Goal: Information Seeking & Learning: Learn about a topic

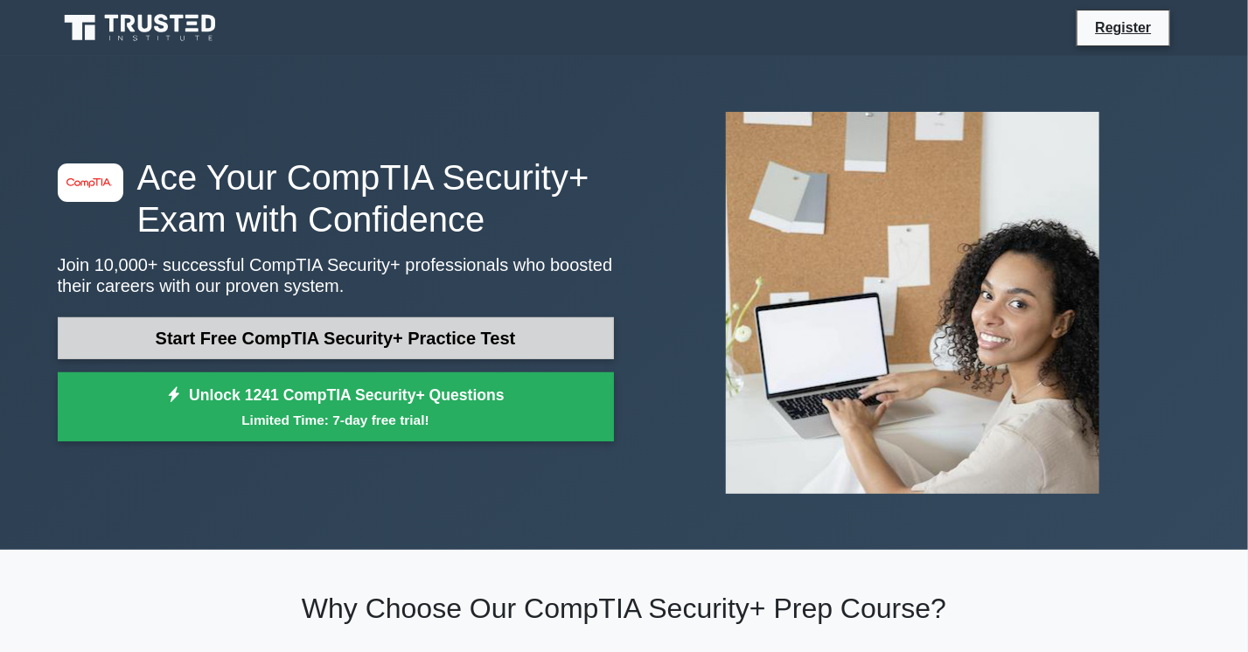
click at [522, 352] on link "Start Free CompTIA Security+ Practice Test" at bounding box center [336, 338] width 556 height 42
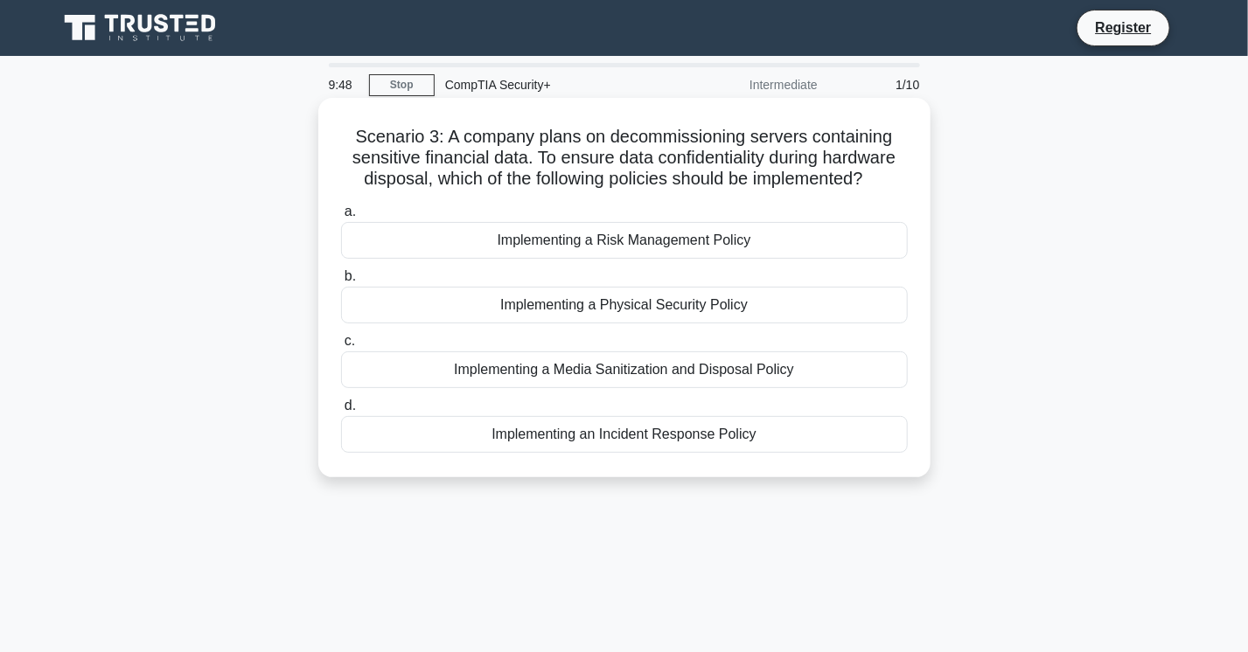
click at [556, 376] on div "Implementing a Media Sanitization and Disposal Policy" at bounding box center [624, 370] width 567 height 37
click at [341, 347] on input "c. Implementing a Media Sanitization and Disposal Policy" at bounding box center [341, 341] width 0 height 11
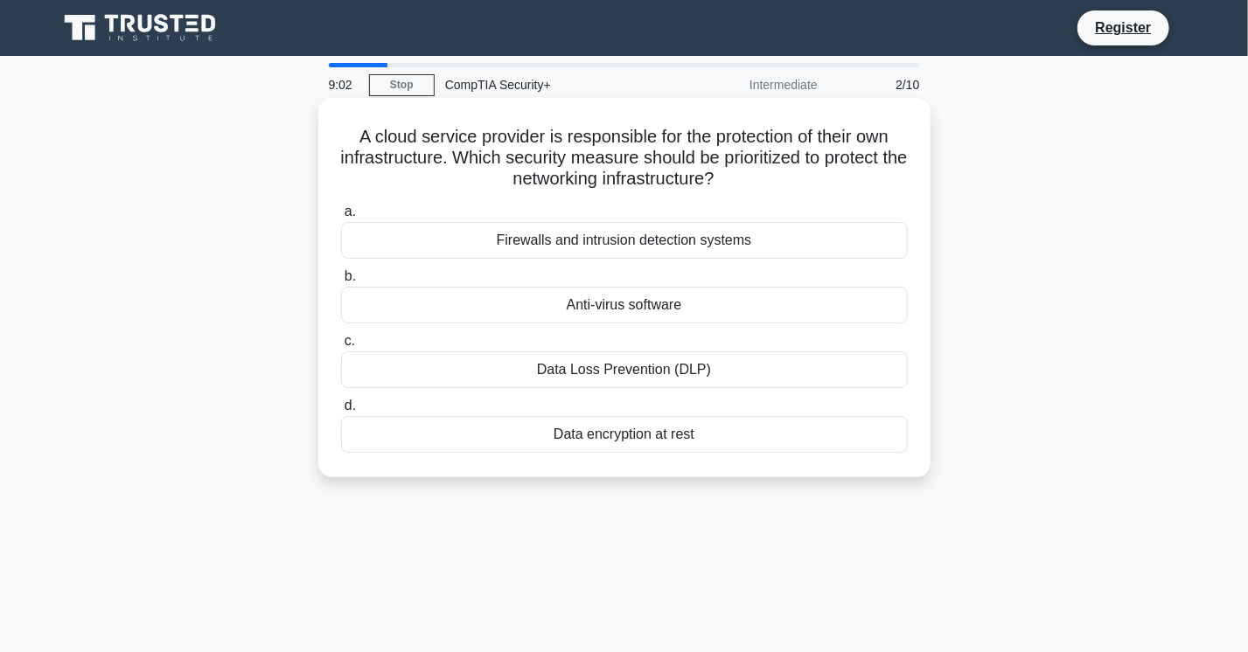
click at [603, 247] on div "Firewalls and intrusion detection systems" at bounding box center [624, 240] width 567 height 37
click at [341, 218] on input "a. Firewalls and intrusion detection systems" at bounding box center [341, 211] width 0 height 11
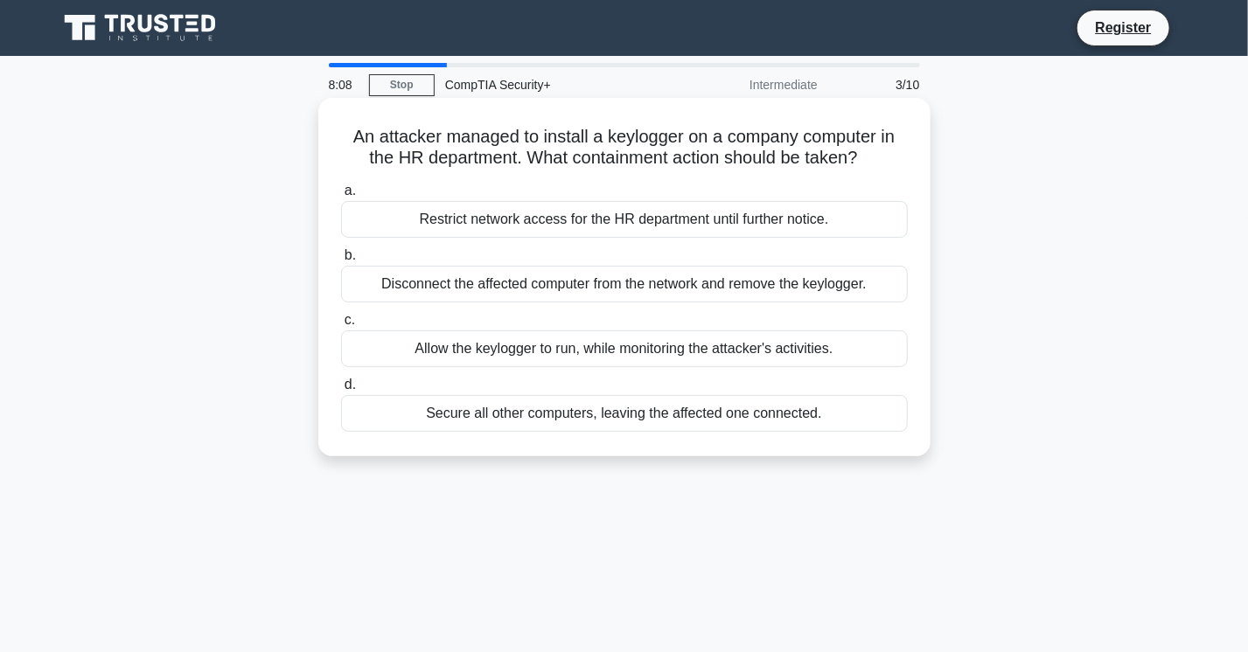
click at [628, 219] on div "Restrict network access for the HR department until further notice." at bounding box center [624, 219] width 567 height 37
click at [341, 197] on input "a. Restrict network access for the HR department until further notice." at bounding box center [341, 190] width 0 height 11
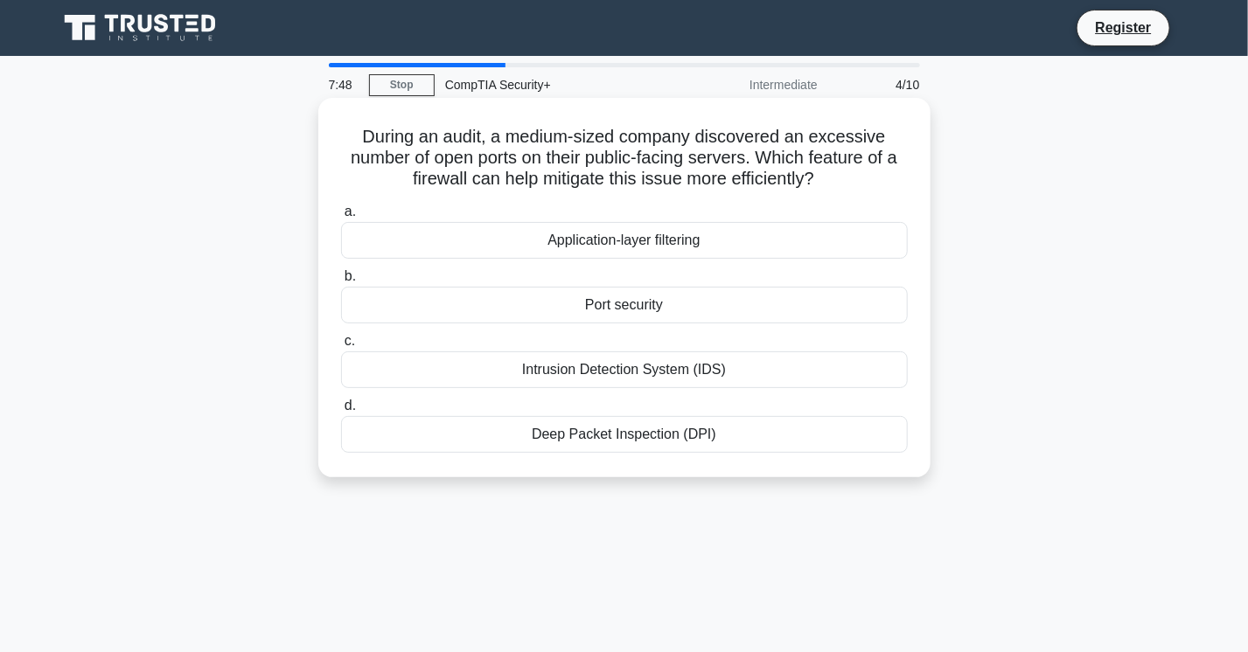
click at [635, 301] on div "Port security" at bounding box center [624, 305] width 567 height 37
click at [341, 282] on input "b. Port security" at bounding box center [341, 276] width 0 height 11
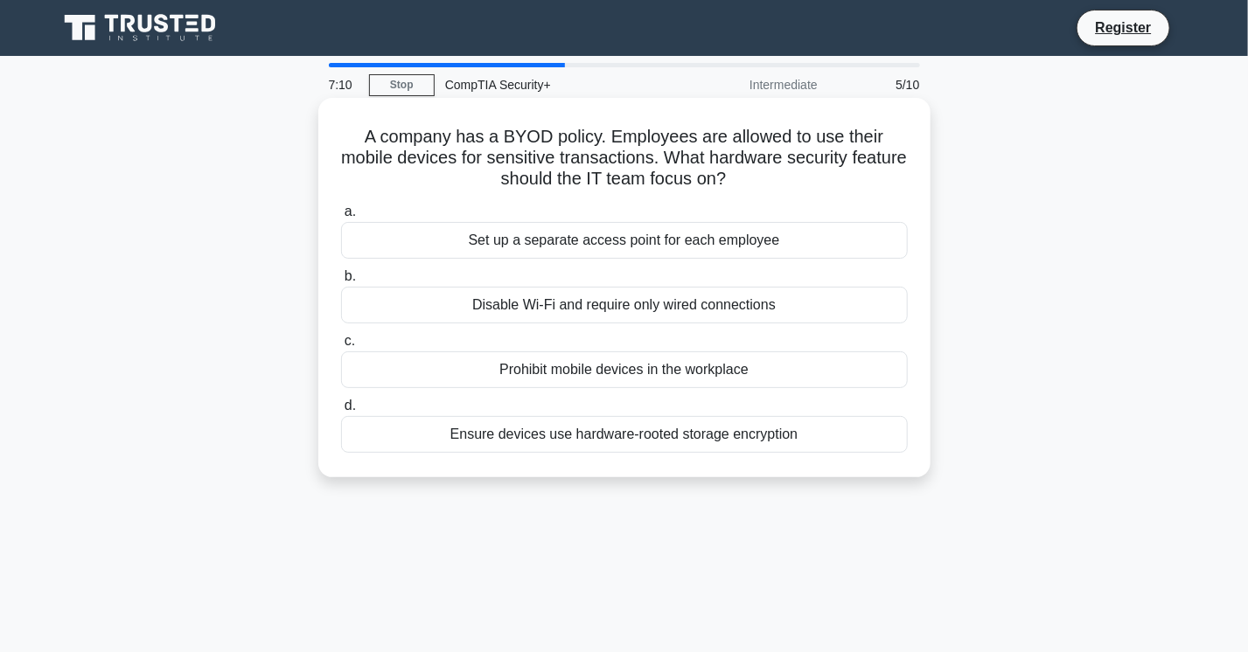
click at [693, 438] on div "Ensure devices use hardware-rooted storage encryption" at bounding box center [624, 434] width 567 height 37
click at [341, 412] on input "d. Ensure devices use hardware-rooted storage encryption" at bounding box center [341, 406] width 0 height 11
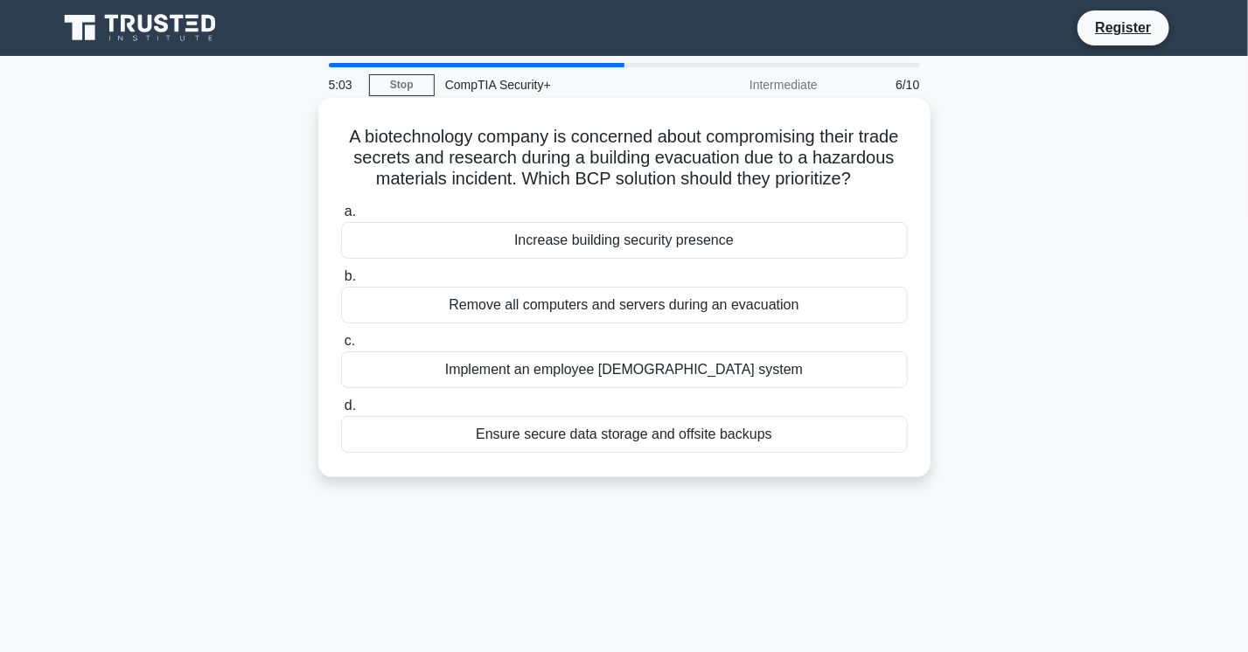
click at [522, 453] on div "Ensure secure data storage and offsite backups" at bounding box center [624, 434] width 567 height 37
click at [341, 412] on input "d. Ensure secure data storage and offsite backups" at bounding box center [341, 406] width 0 height 11
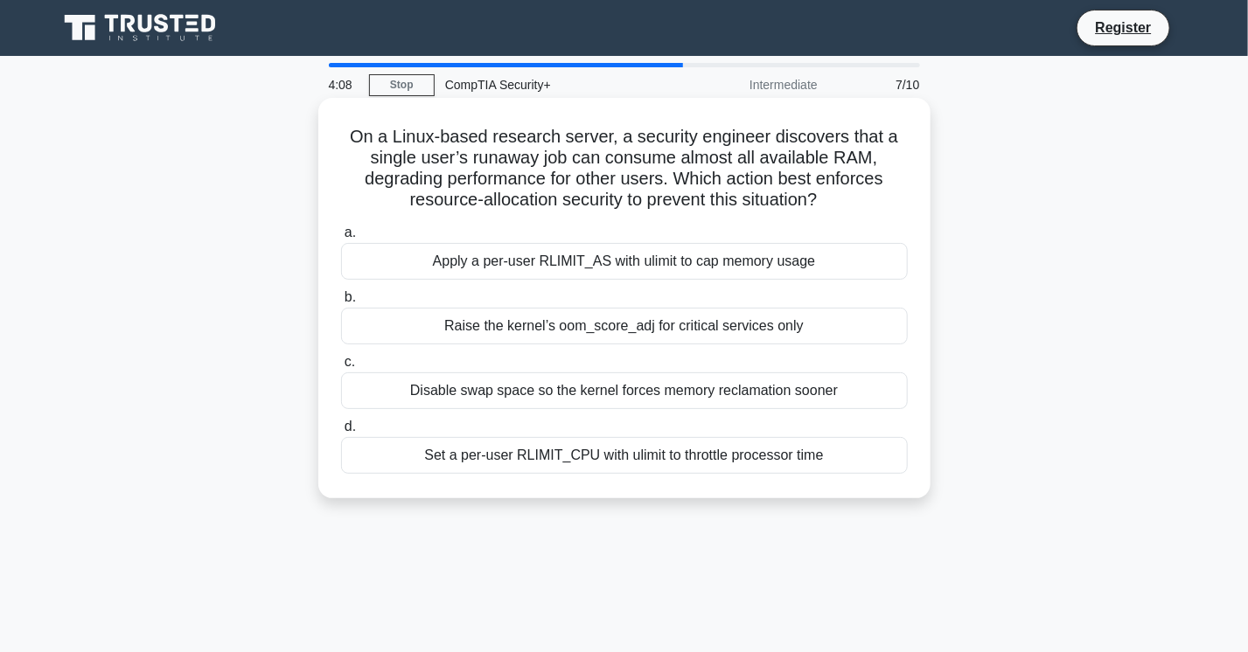
click at [479, 258] on div "Apply a per-user RLIMIT_AS with ulimit to cap memory usage" at bounding box center [624, 261] width 567 height 37
drag, startPoint x: 479, startPoint y: 258, endPoint x: 491, endPoint y: 260, distance: 11.5
click at [491, 260] on div "Apply a per-user RLIMIT_AS with ulimit to cap memory usage" at bounding box center [624, 261] width 567 height 37
click at [341, 239] on input "a. Apply a per-user RLIMIT_AS with ulimit to cap memory usage" at bounding box center [341, 232] width 0 height 11
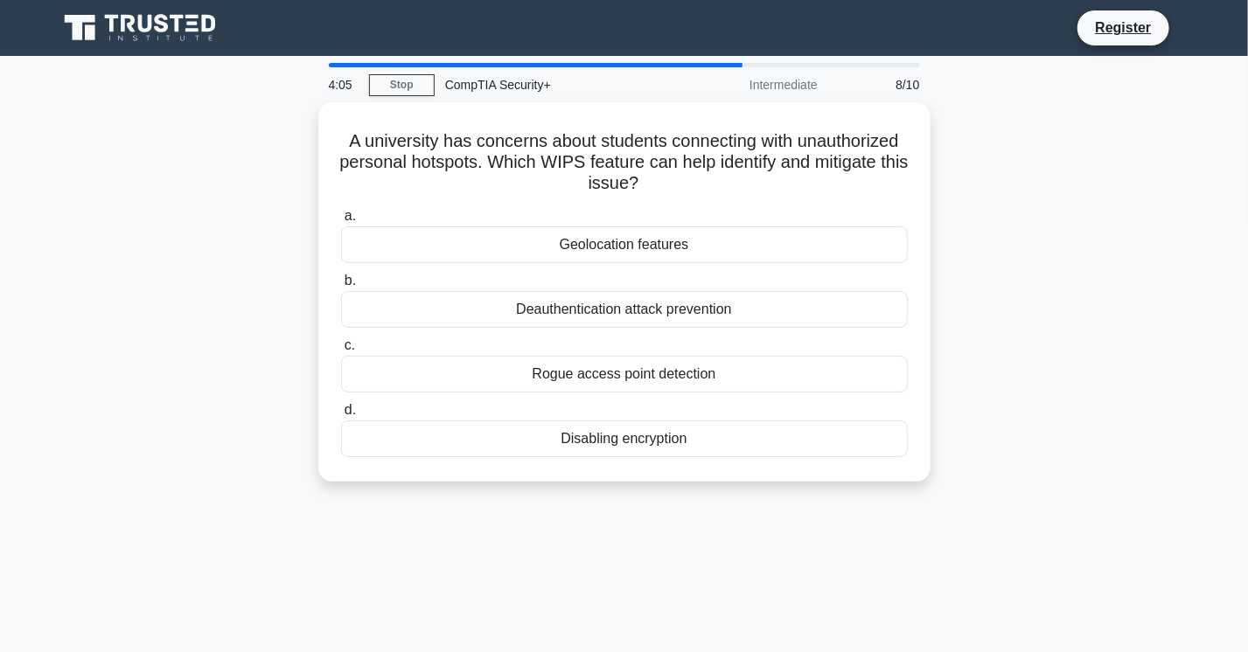
click at [1042, 209] on div "A university has concerns about students connecting with unauthorized personal …" at bounding box center [624, 302] width 1154 height 401
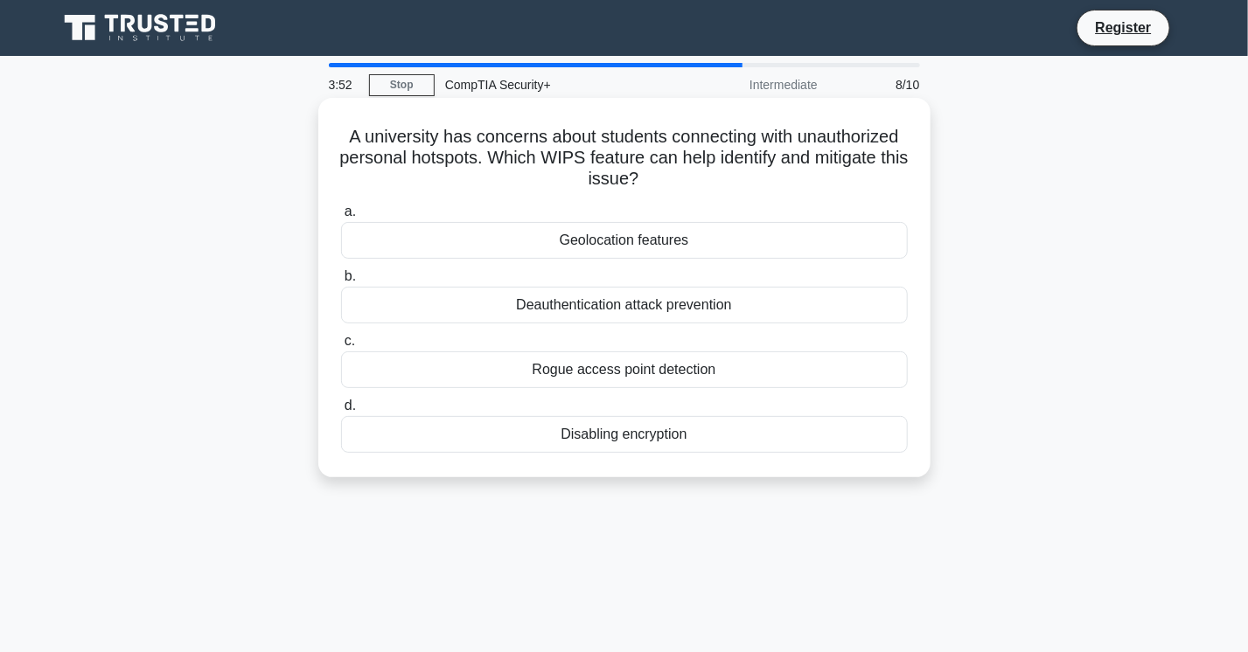
click at [668, 366] on div "Rogue access point detection" at bounding box center [624, 370] width 567 height 37
click at [341, 347] on input "c. Rogue access point detection" at bounding box center [341, 341] width 0 height 11
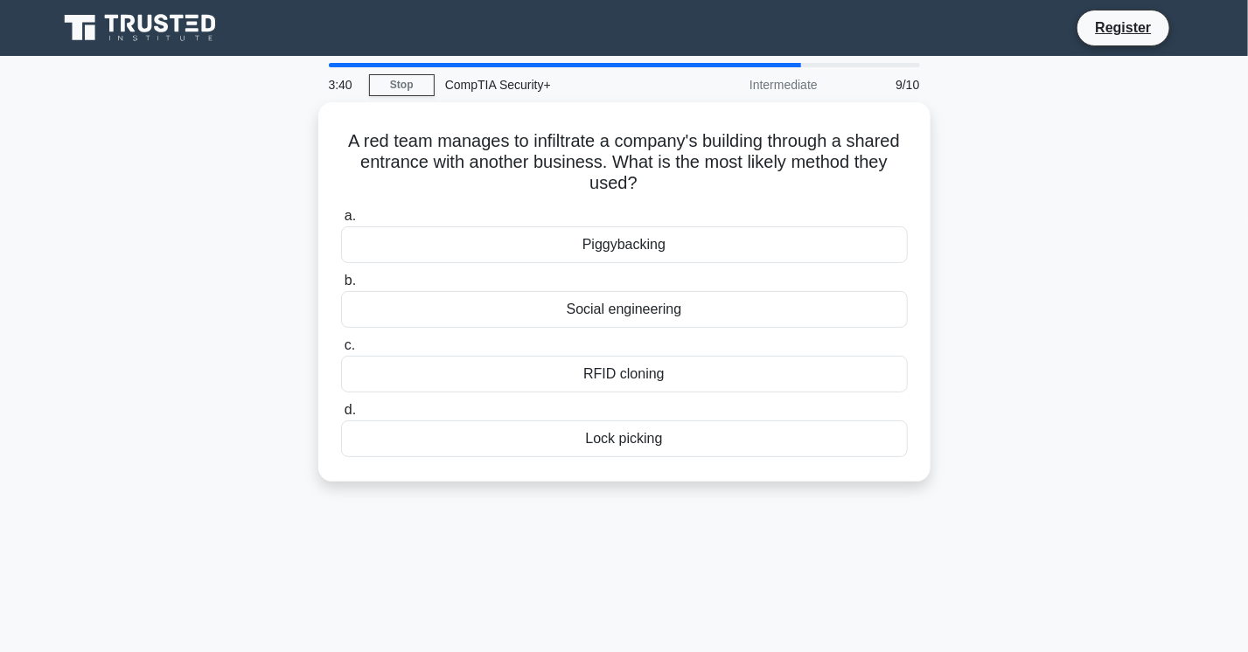
click at [969, 161] on div "A red team manages to infiltrate a company's building through a shared entrance…" at bounding box center [624, 302] width 1154 height 401
click at [608, 240] on div "Piggybacking" at bounding box center [624, 240] width 567 height 37
click at [341, 218] on input "a. Piggybacking" at bounding box center [341, 211] width 0 height 11
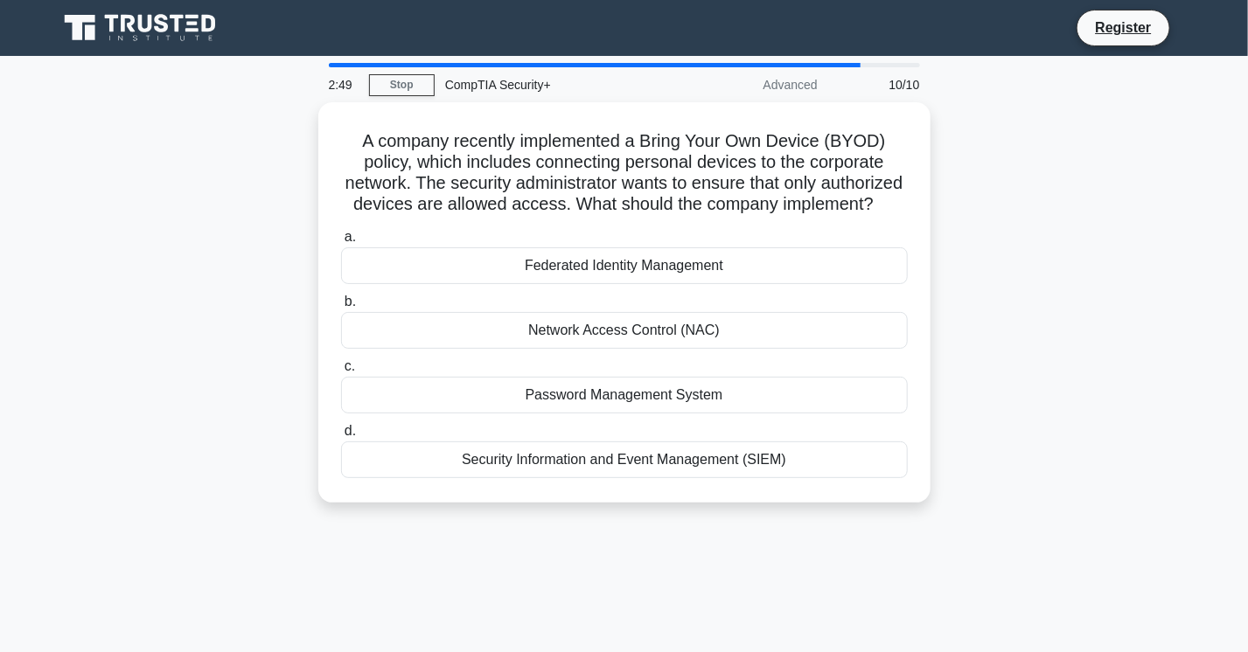
click at [1072, 429] on div "A company recently implemented a Bring Your Own Device (BYOD) policy, which inc…" at bounding box center [624, 313] width 1154 height 422
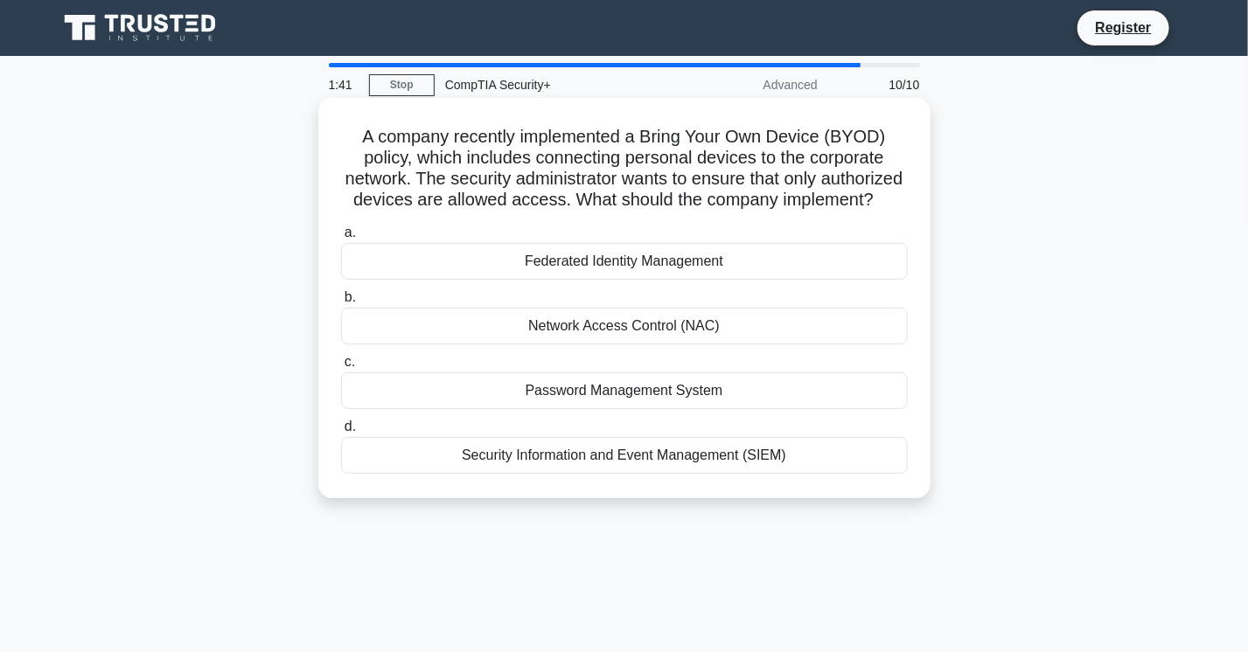
click at [603, 343] on div "Network Access Control (NAC)" at bounding box center [624, 326] width 567 height 37
click at [341, 303] on input "b. Network Access Control (NAC)" at bounding box center [341, 297] width 0 height 11
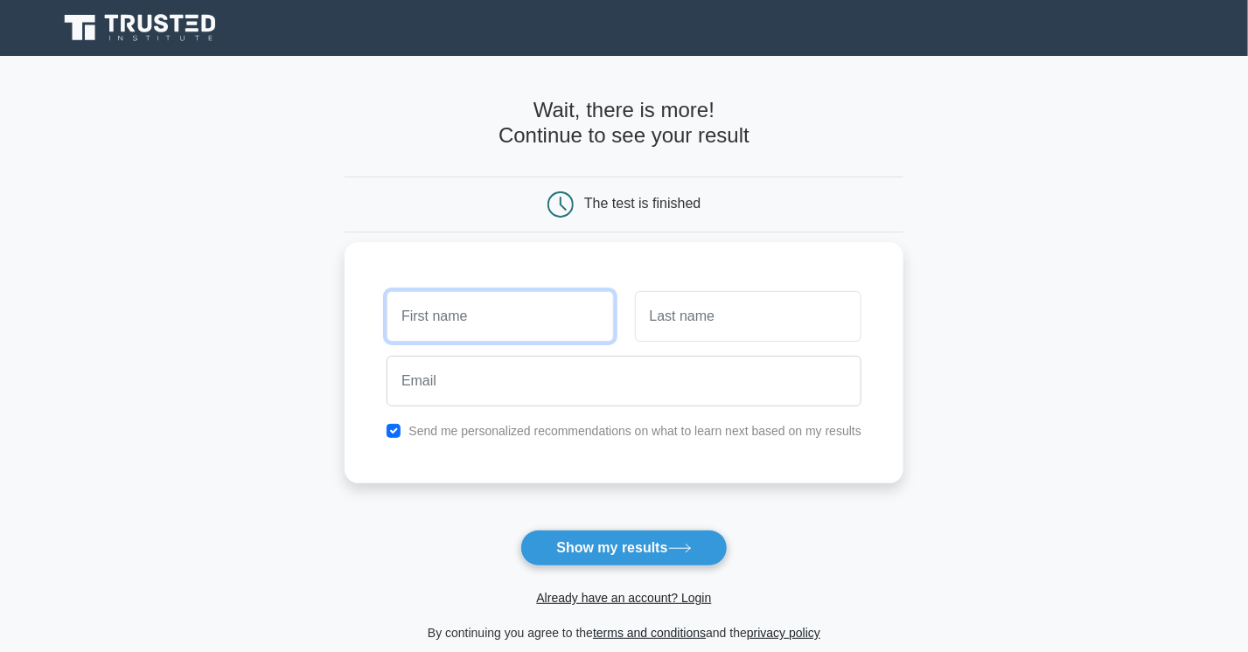
click at [535, 303] on input "text" at bounding box center [500, 316] width 226 height 51
type input "[PERSON_NAME]"
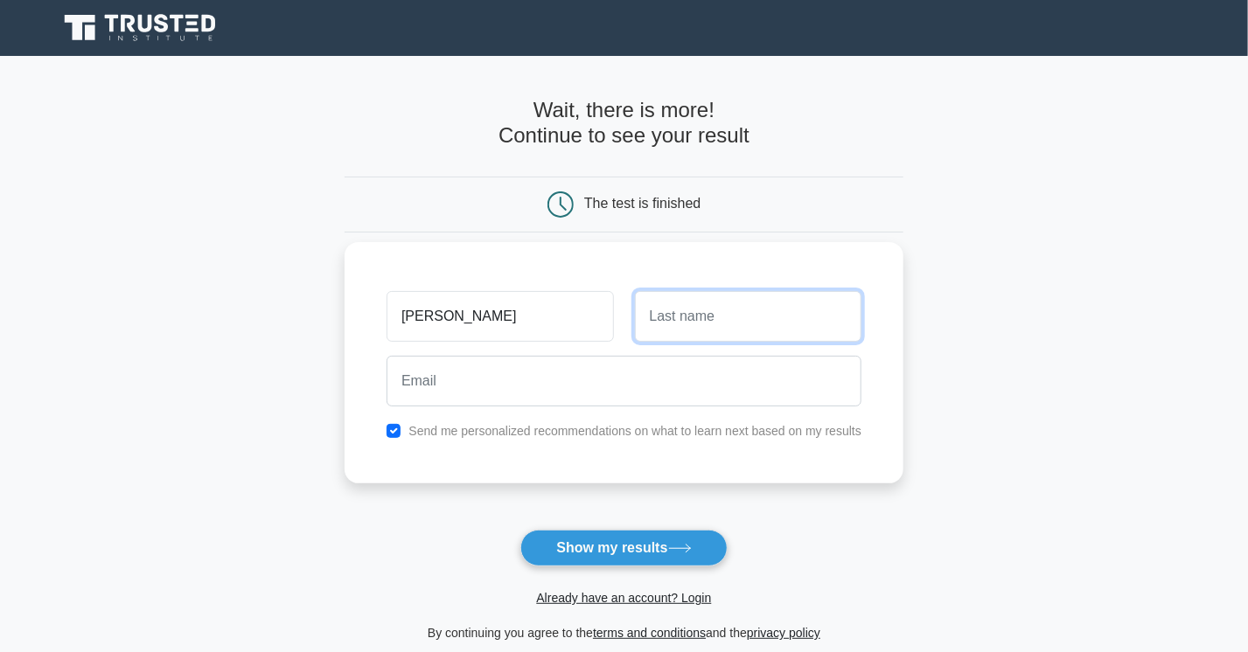
click at [749, 322] on input "text" at bounding box center [748, 316] width 226 height 51
type input "y"
type input "Nykreim"
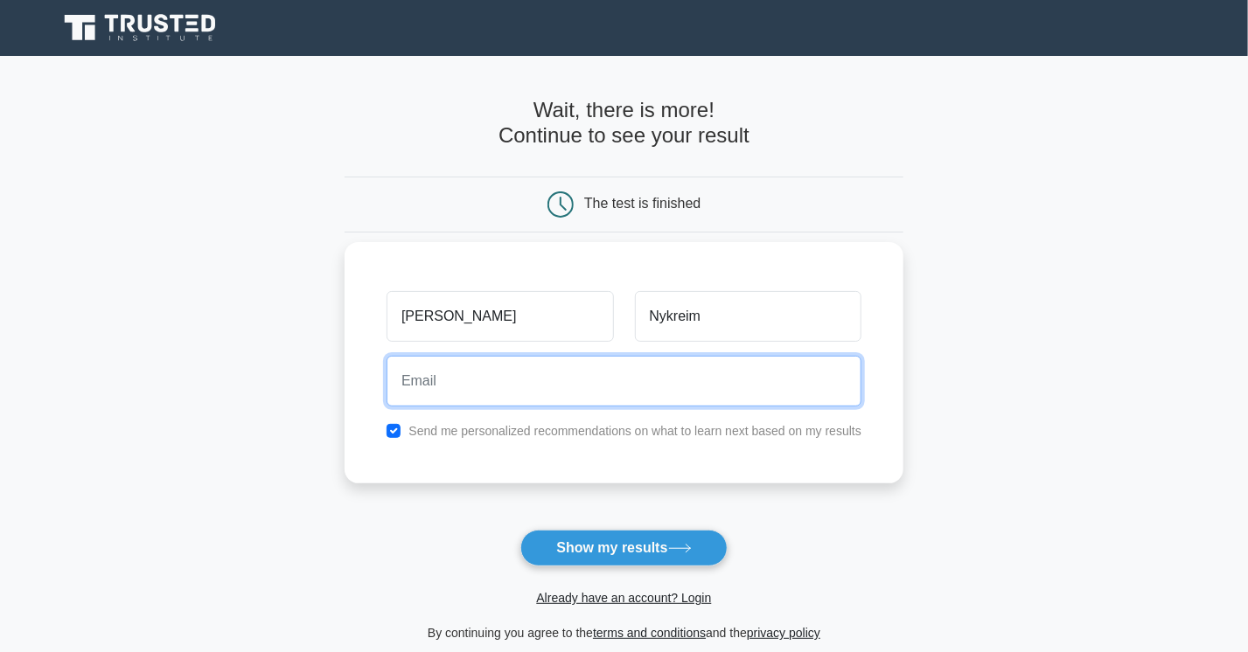
click at [551, 387] on input "email" at bounding box center [624, 381] width 475 height 51
type input "trustedinstitute.deviator883@passinbox.com"
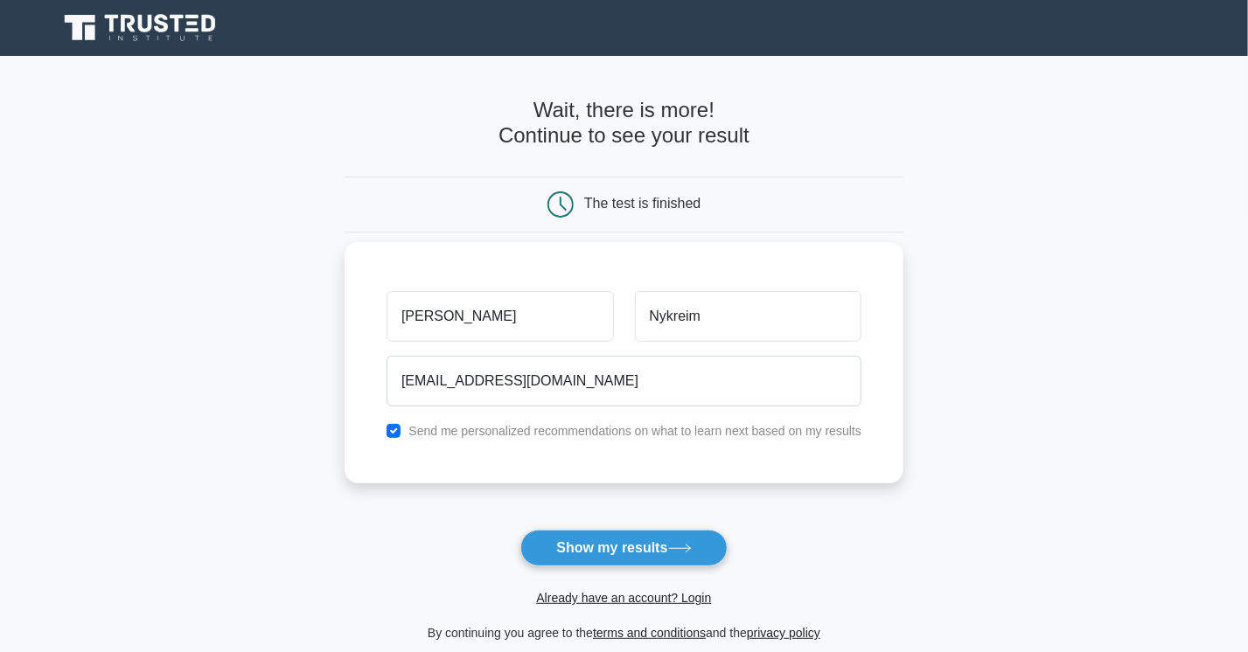
click at [579, 432] on label "Send me personalized recommendations on what to learn next based on my results" at bounding box center [634, 431] width 453 height 14
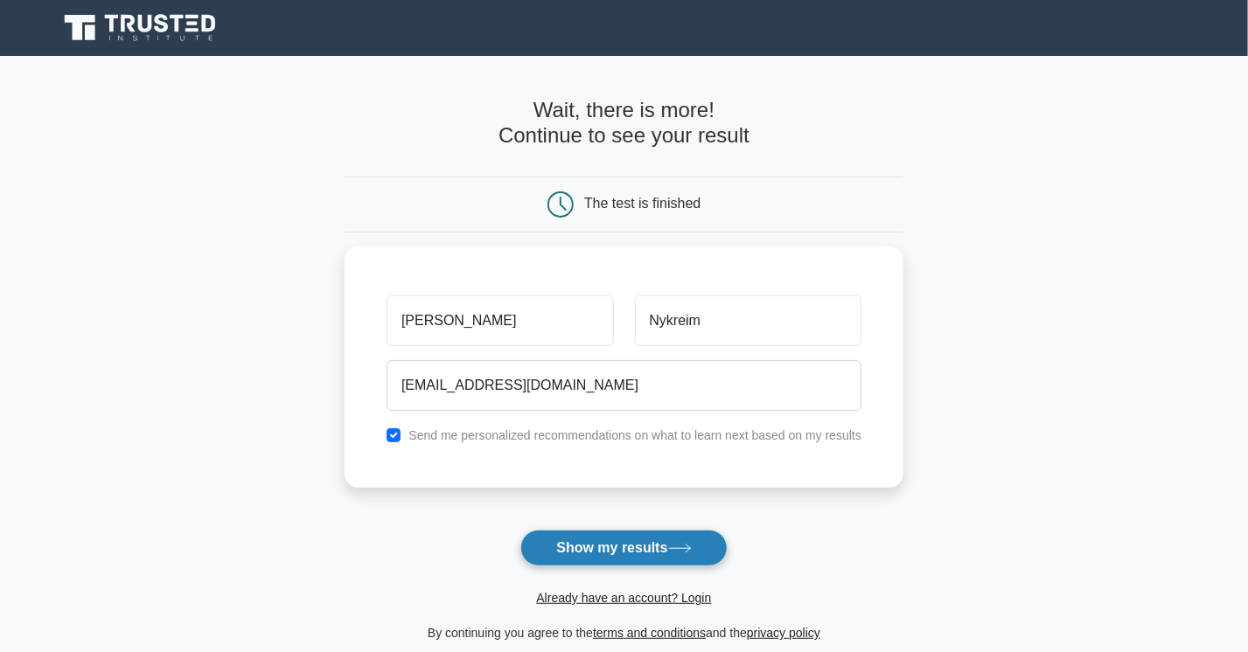
click at [546, 540] on button "Show my results" at bounding box center [623, 548] width 206 height 37
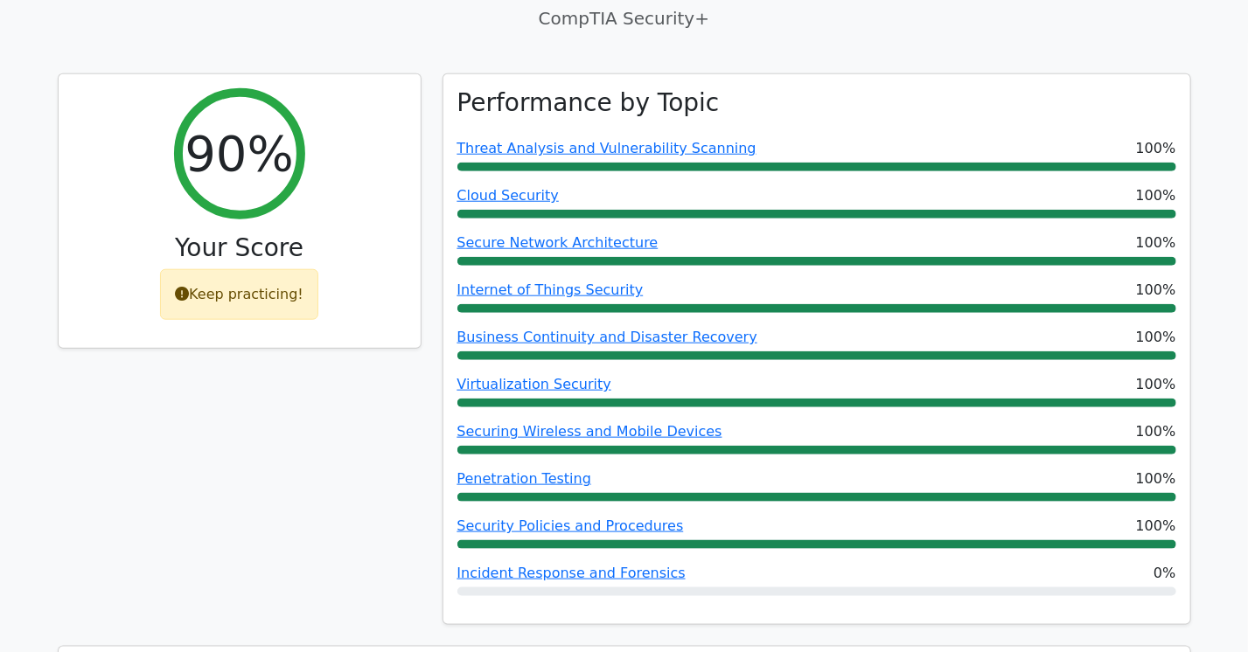
scroll to position [612, 0]
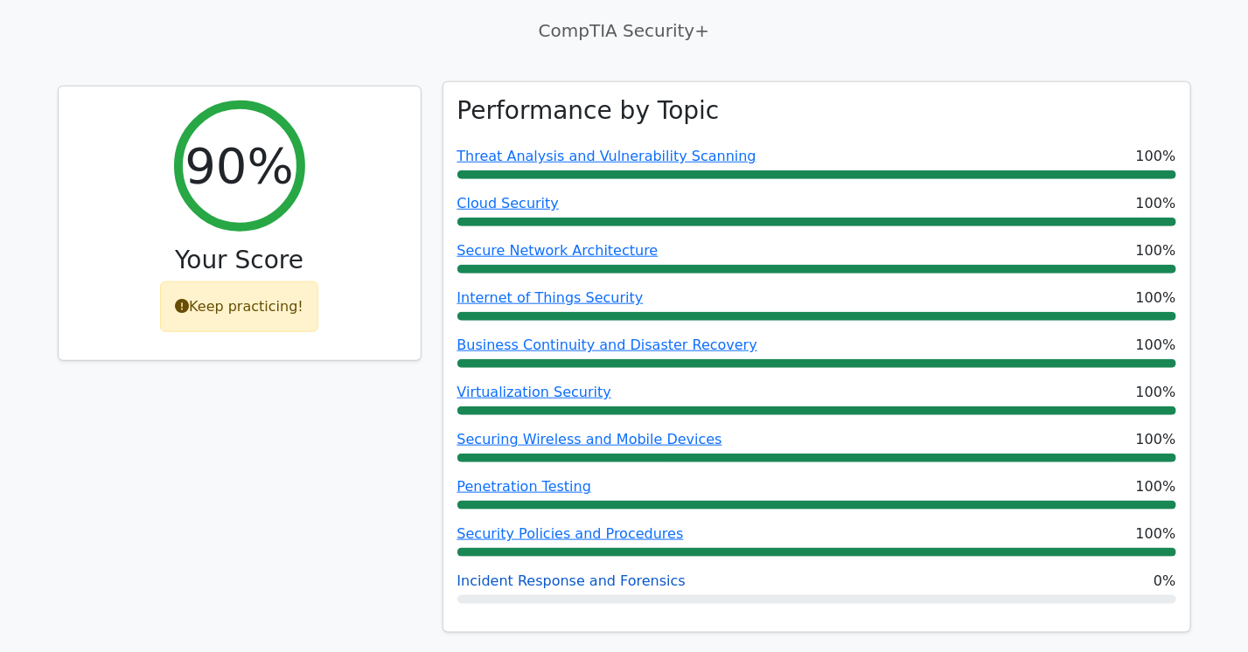
click at [563, 573] on link "Incident Response and Forensics" at bounding box center [571, 581] width 228 height 17
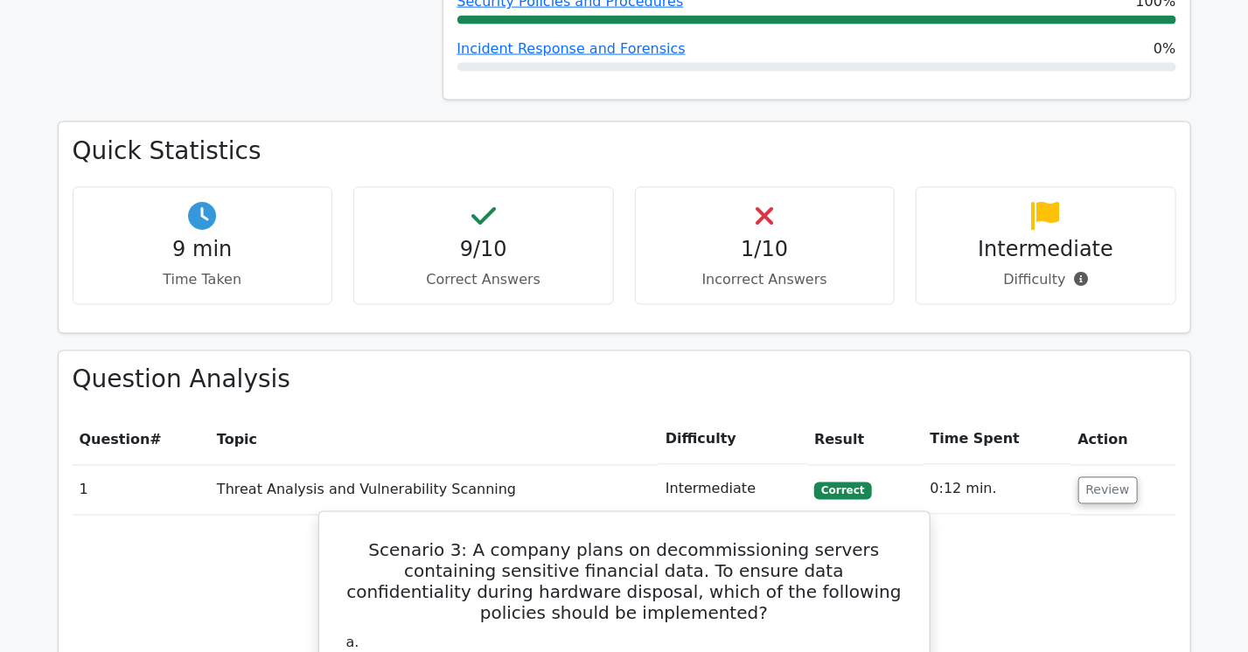
scroll to position [1143, 0]
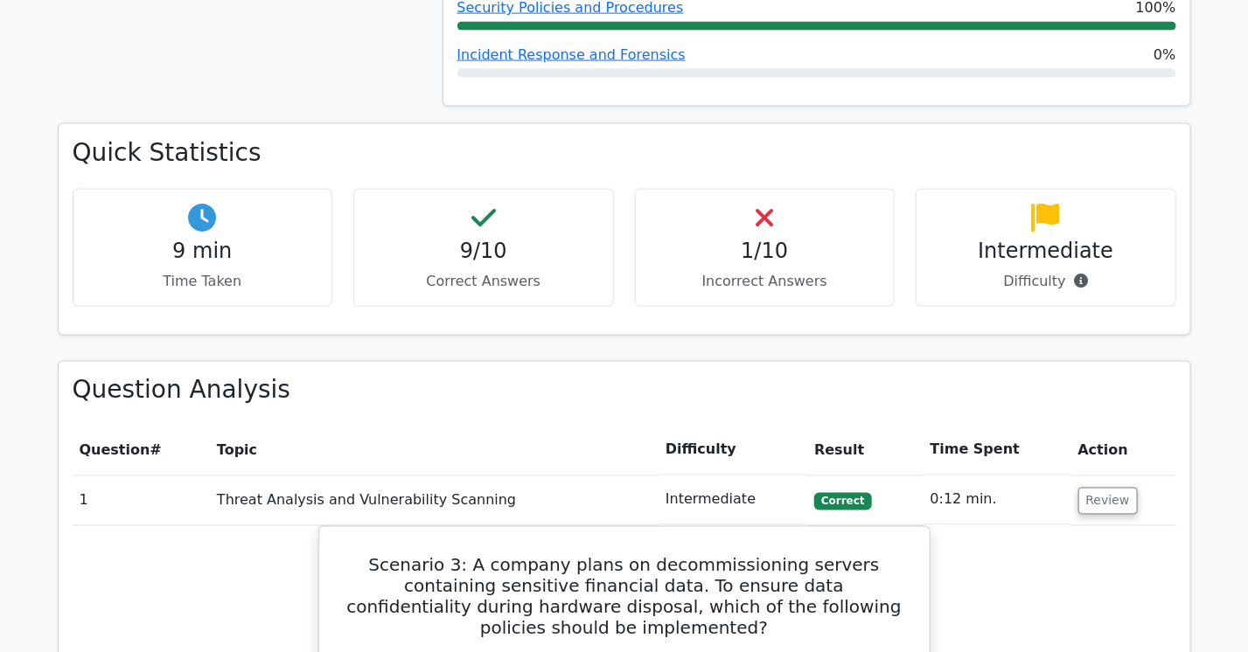
click at [771, 271] on p "Incorrect Answers" at bounding box center [765, 281] width 231 height 21
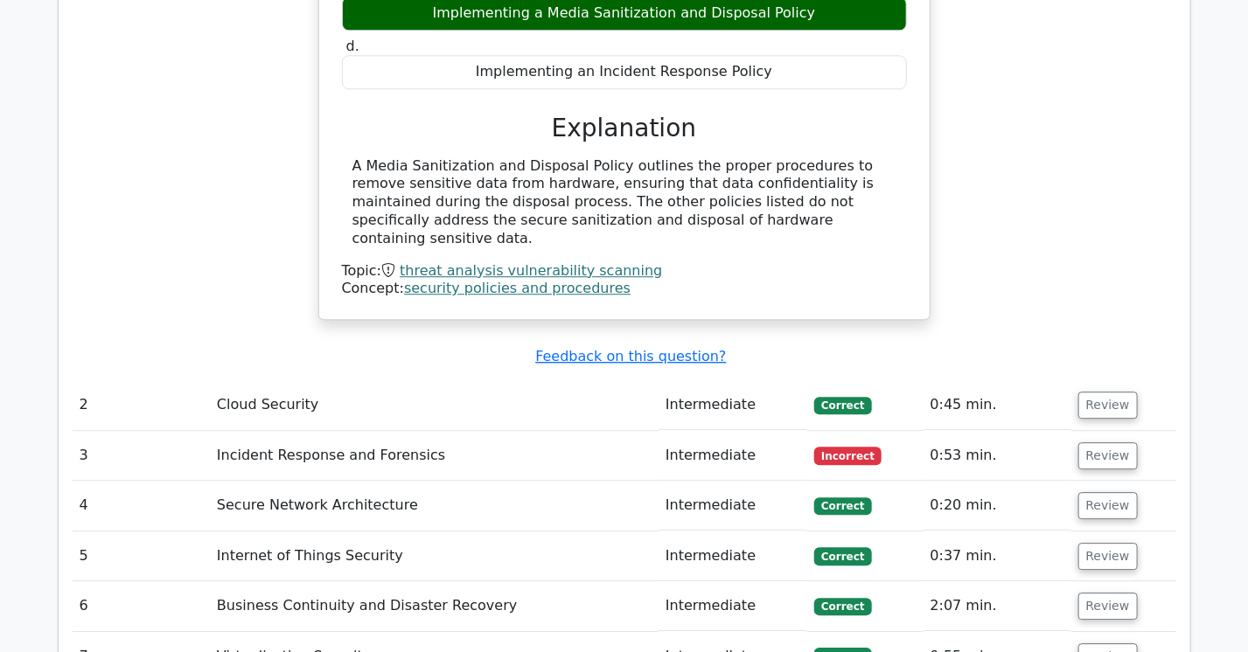
scroll to position [1930, 0]
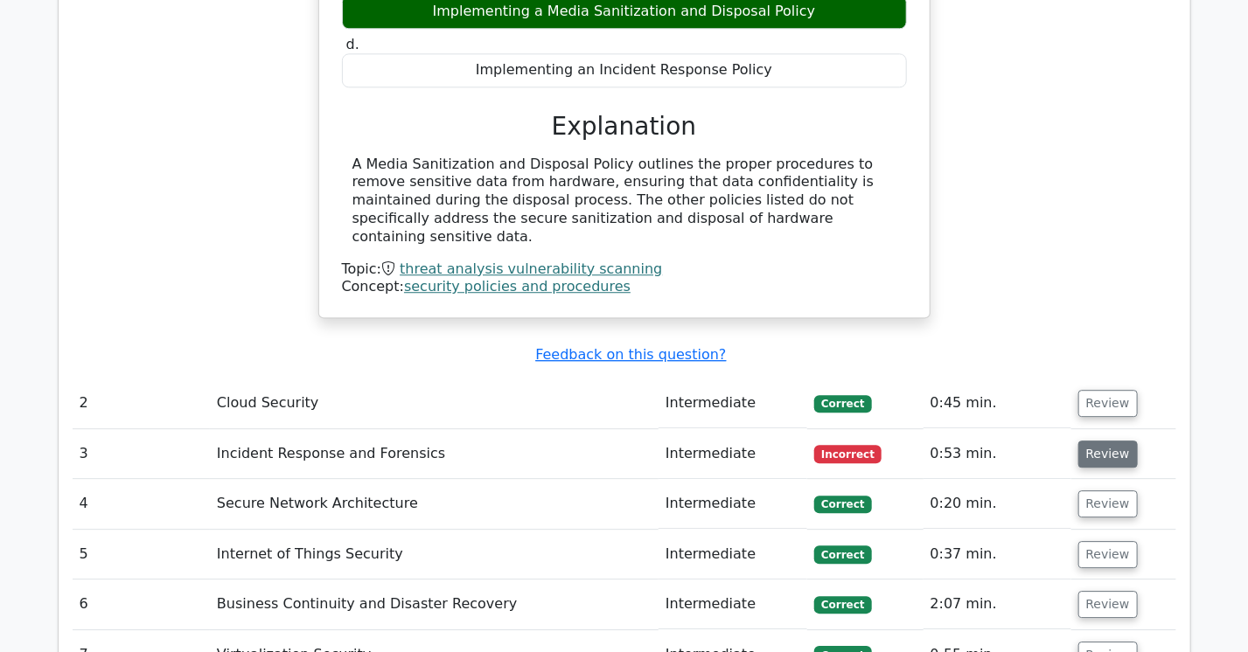
click at [1103, 441] on button "Review" at bounding box center [1107, 454] width 59 height 27
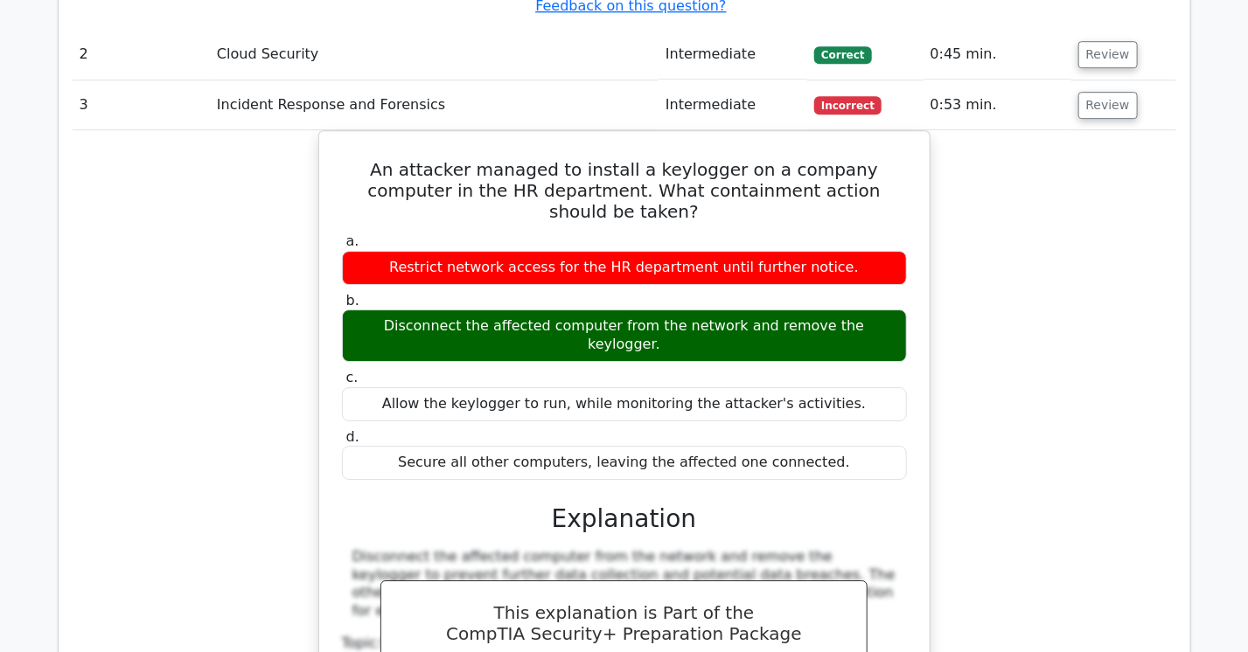
scroll to position [2280, 0]
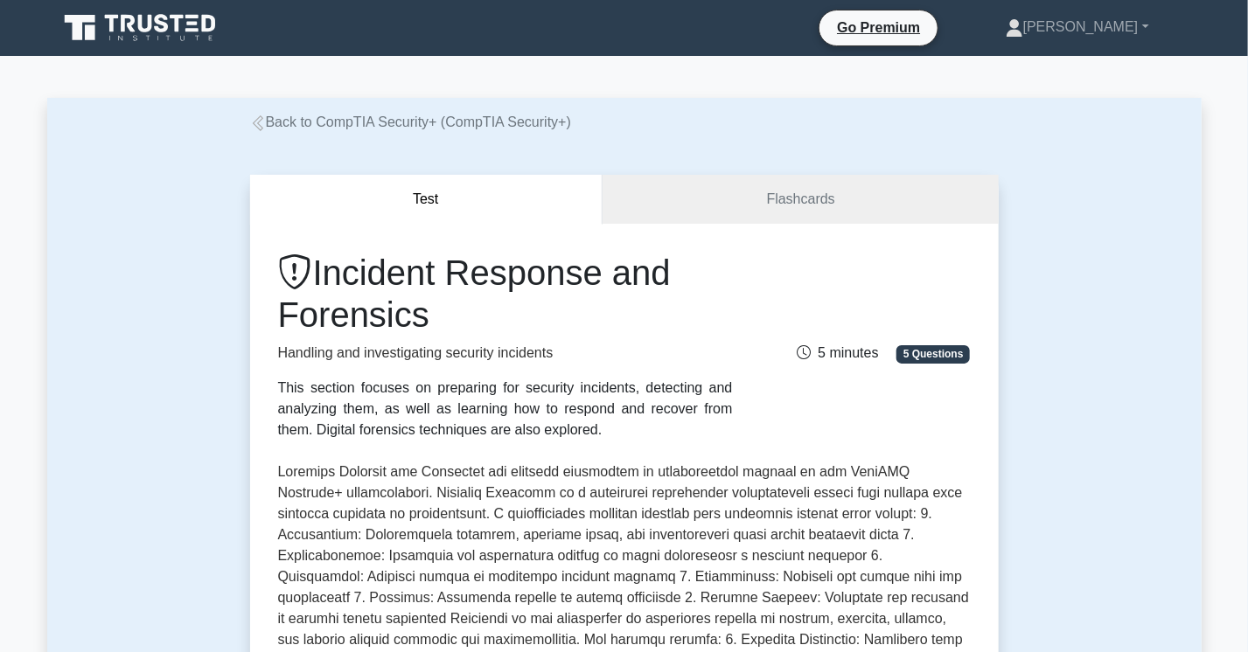
click at [364, 115] on link "Back to CompTIA Security+ (CompTIA Security+)" at bounding box center [410, 122] width 321 height 15
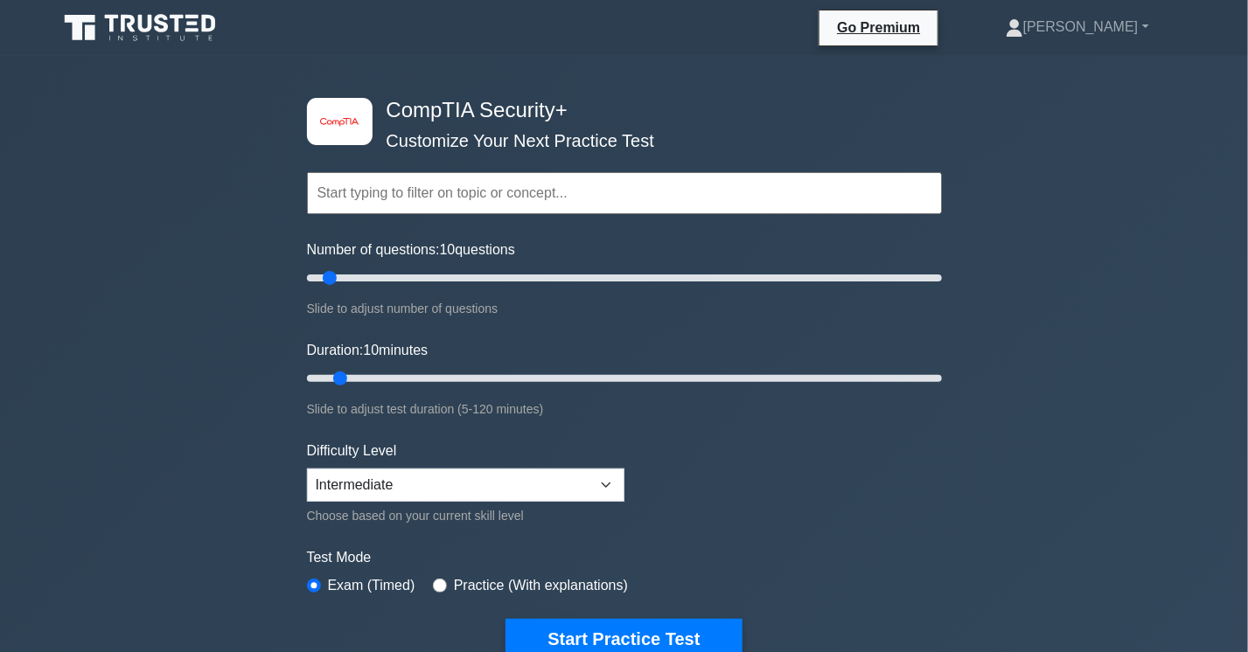
scroll to position [700, 0]
